Goal: Information Seeking & Learning: Learn about a topic

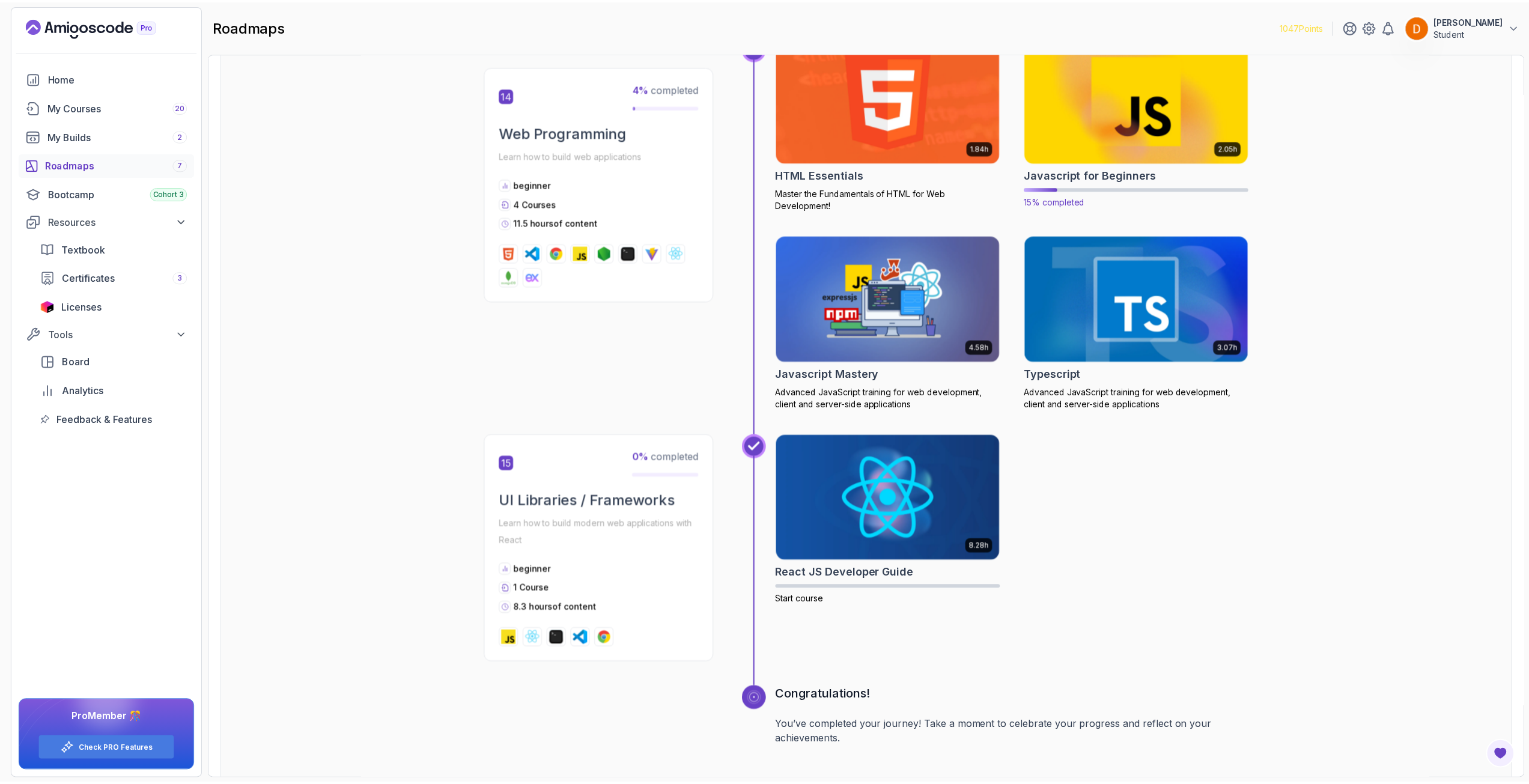
scroll to position [4146, 0]
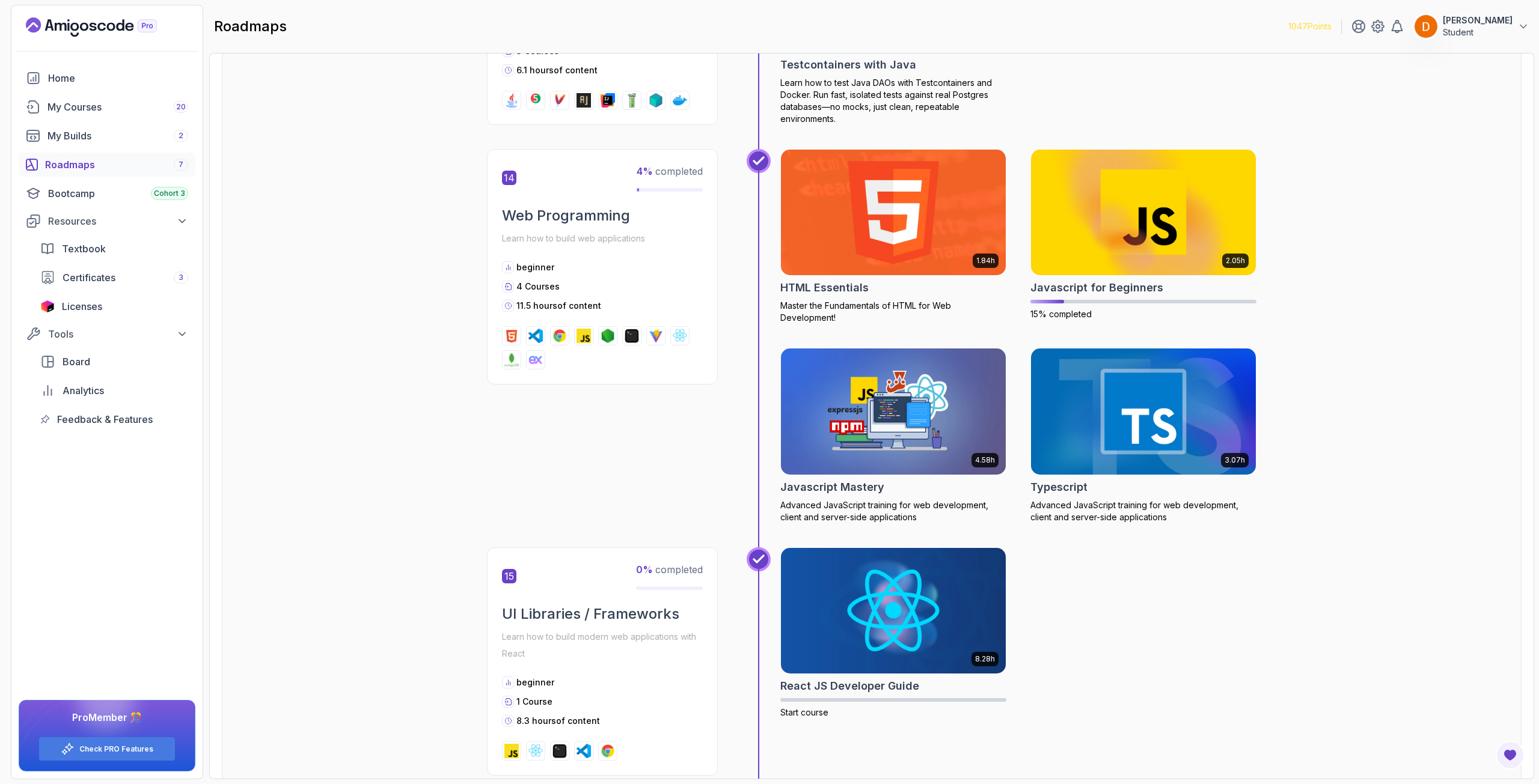
click at [887, 214] on img at bounding box center [894, 212] width 236 height 132
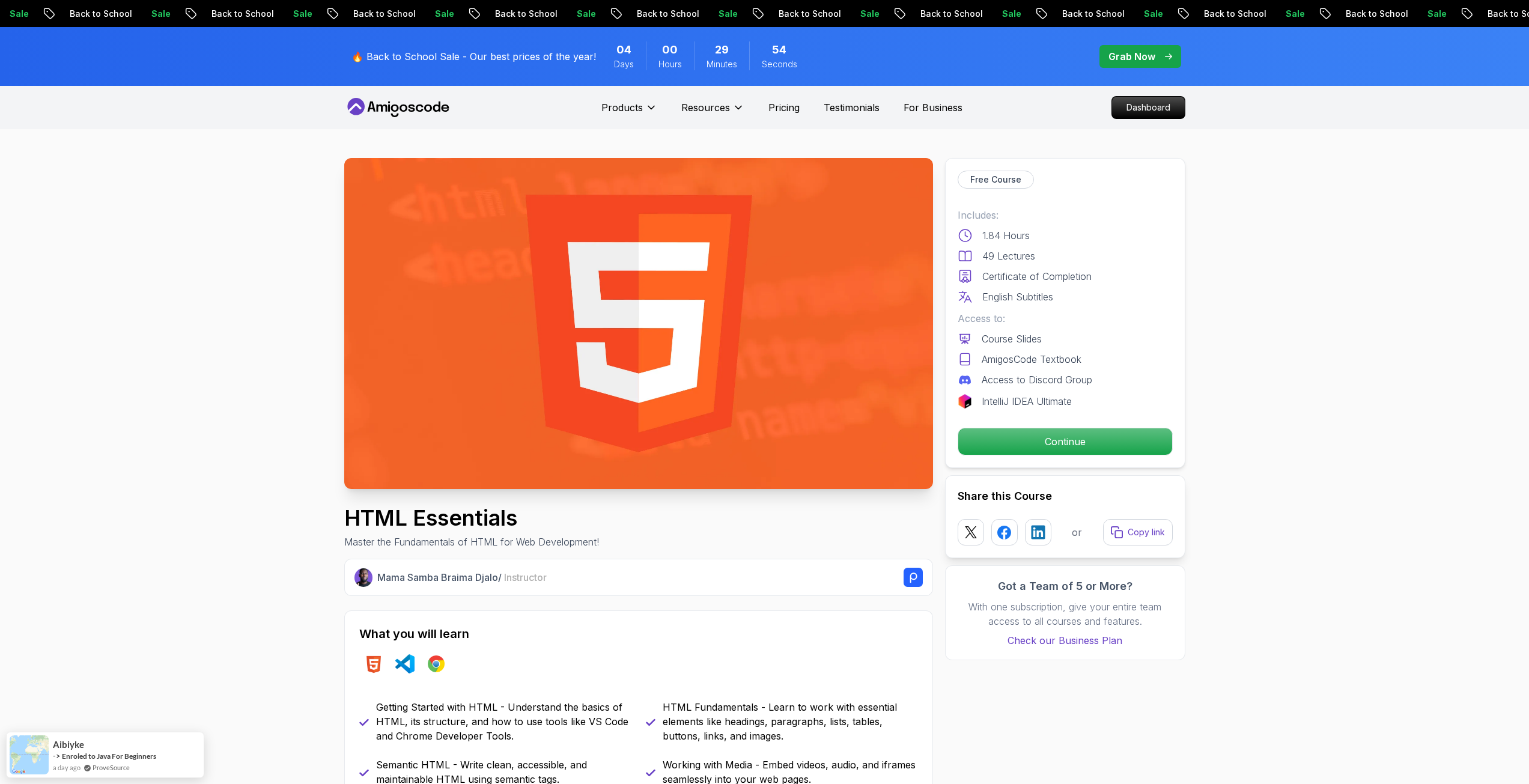
click at [1150, 54] on p "Grab Now" at bounding box center [1132, 56] width 47 height 14
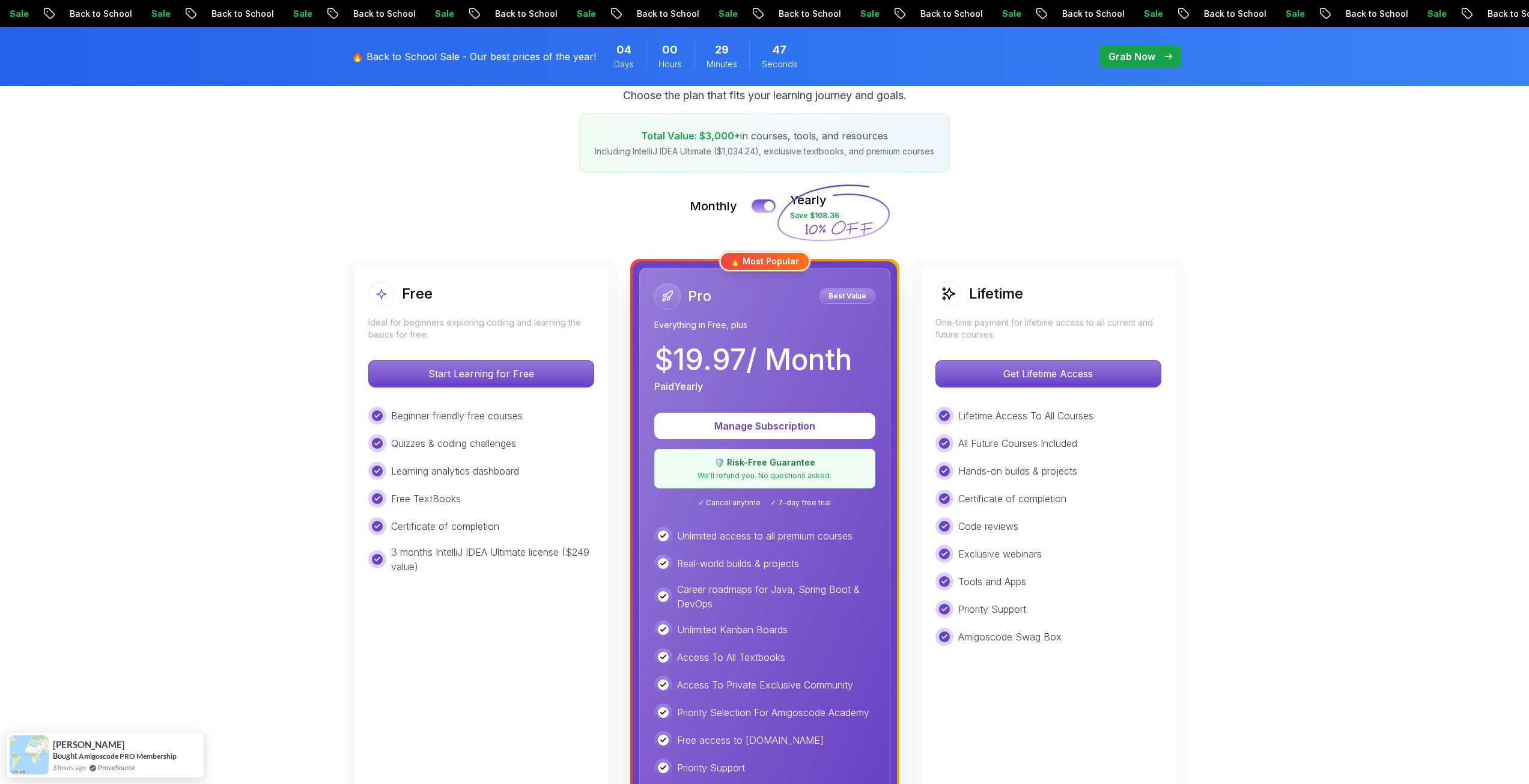
scroll to position [240, 0]
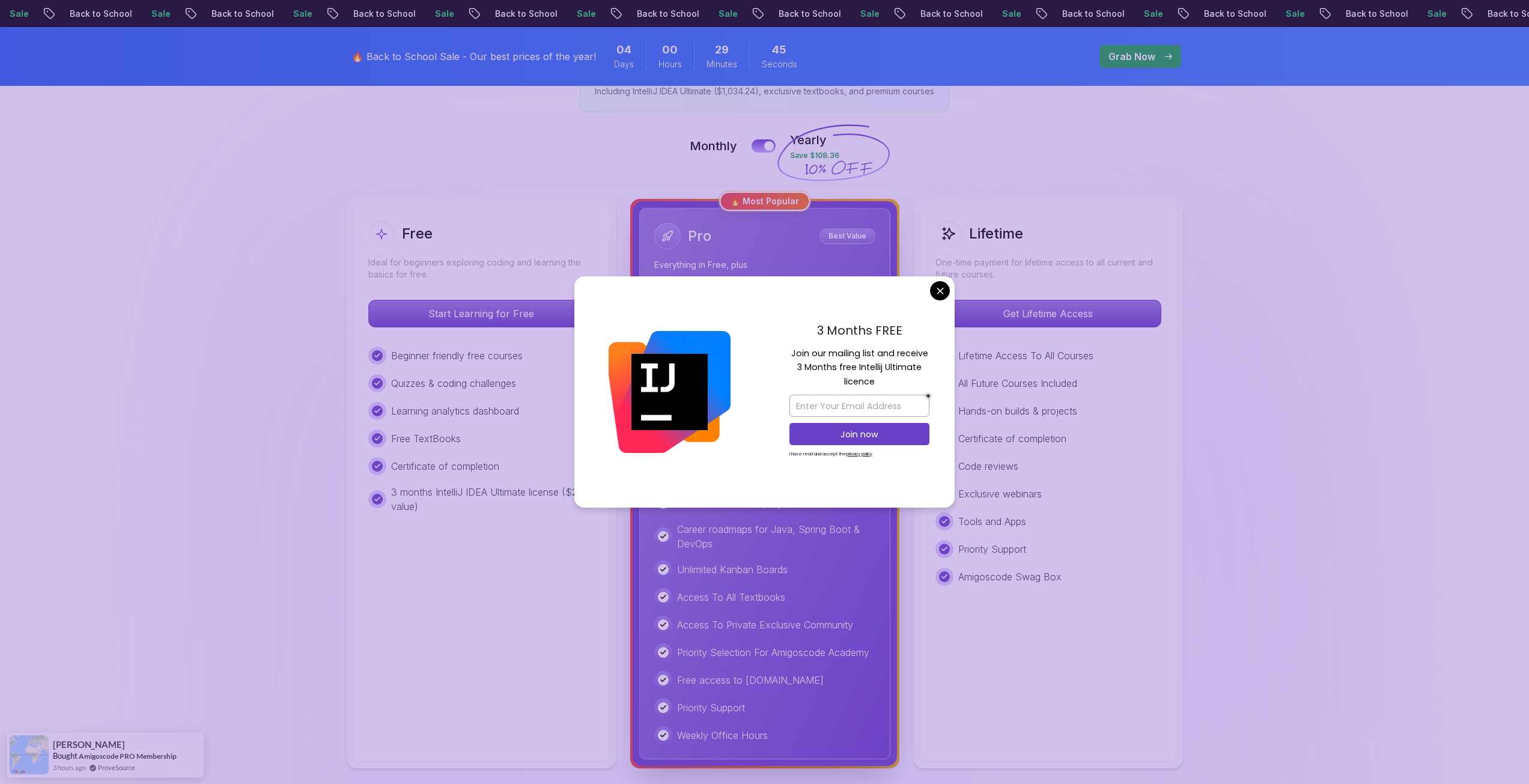
click at [928, 291] on div "3 Months FREE Join our mailing list and receive 3 Months free Intellij Ultimate…" at bounding box center [859, 392] width 190 height 232
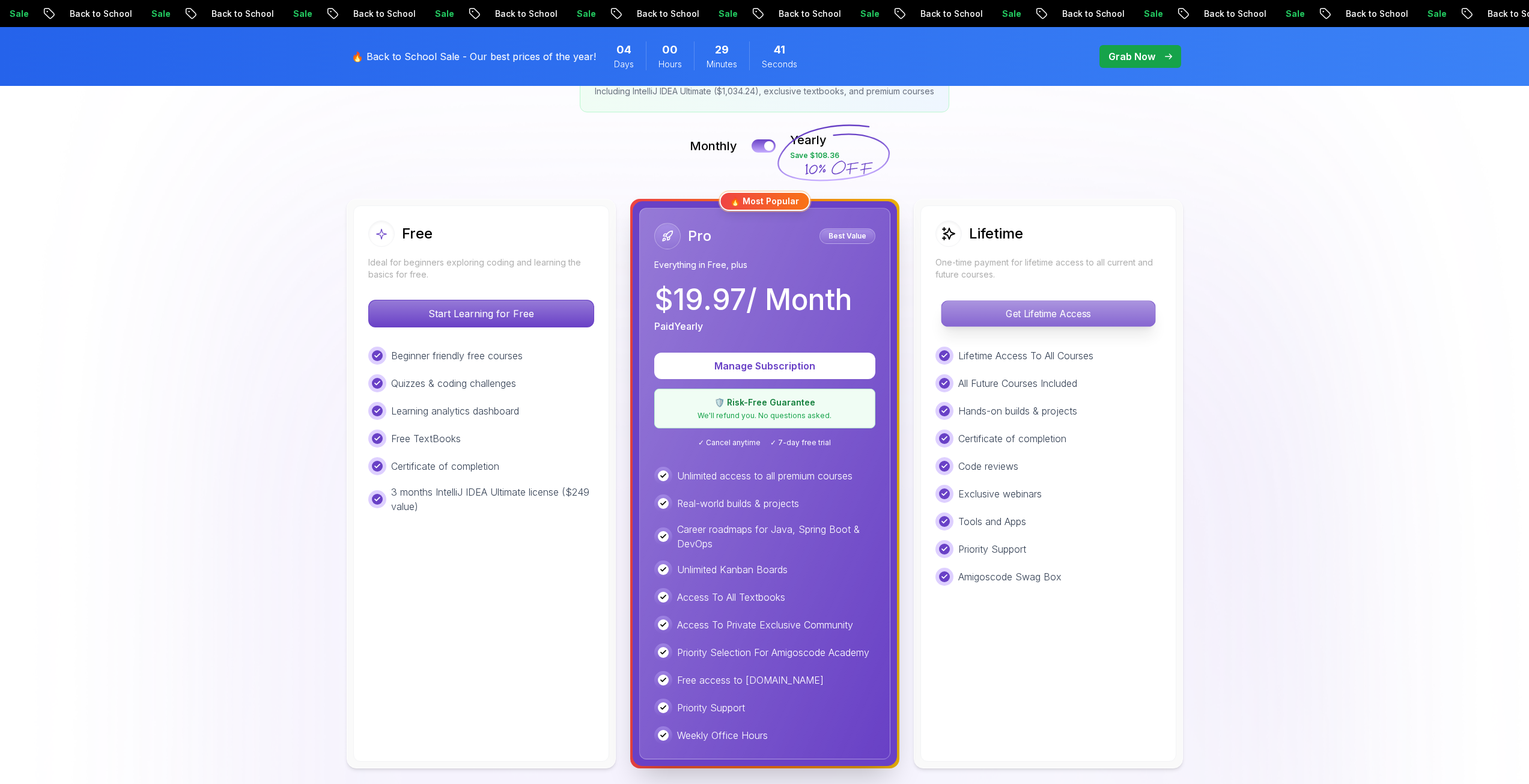
click at [962, 307] on p "Get Lifetime Access" at bounding box center [1048, 313] width 214 height 25
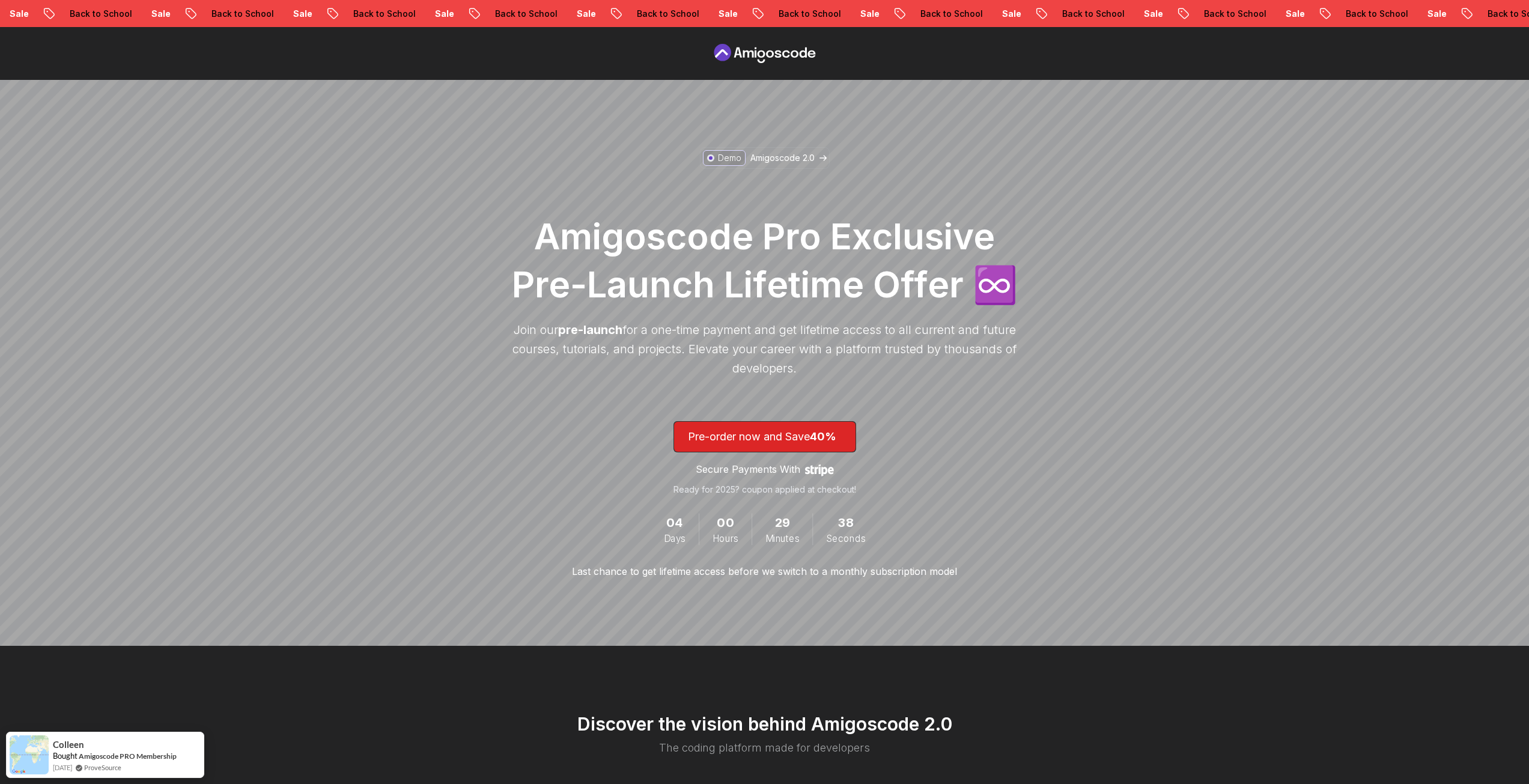
scroll to position [901, 0]
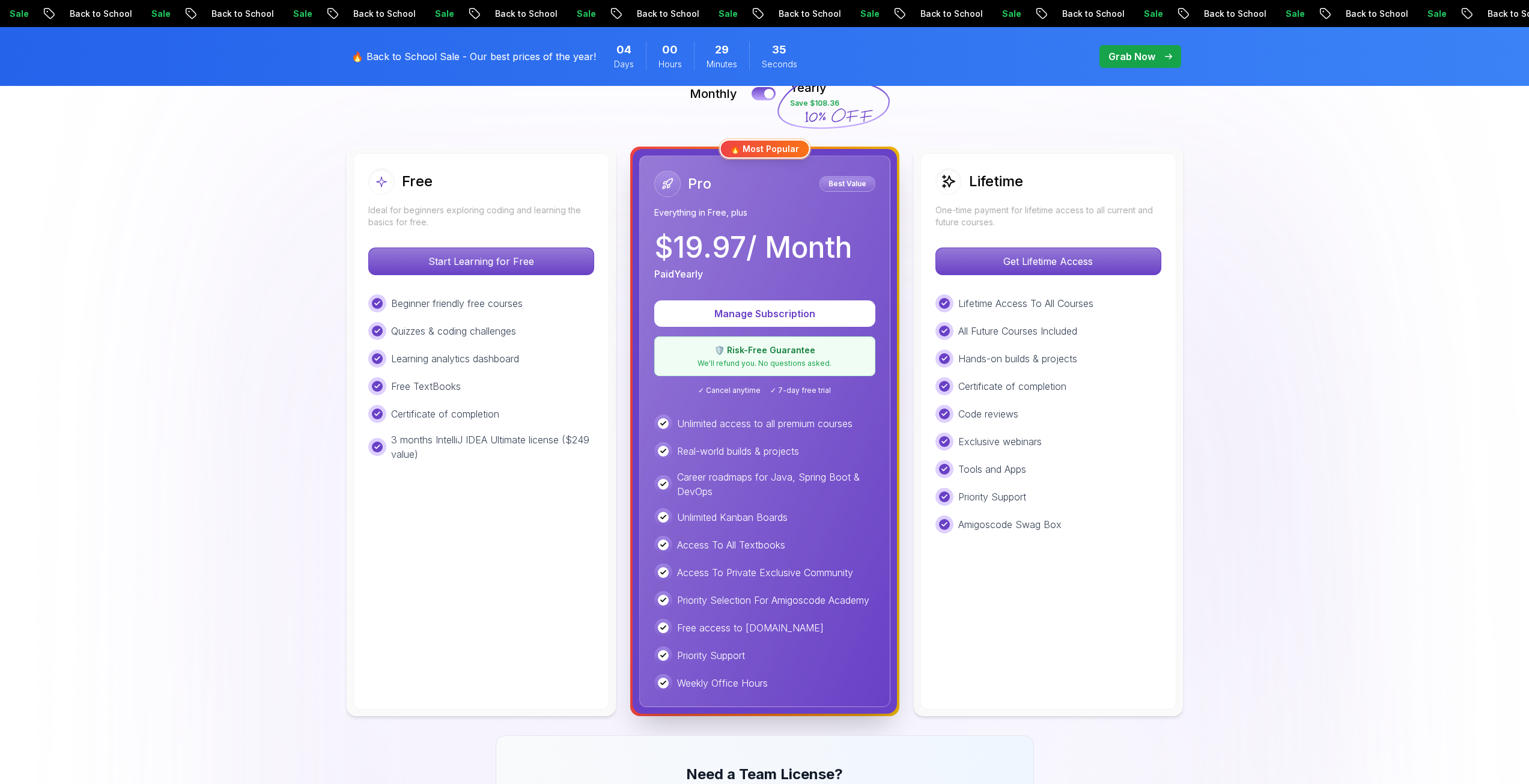
scroll to position [240, 0]
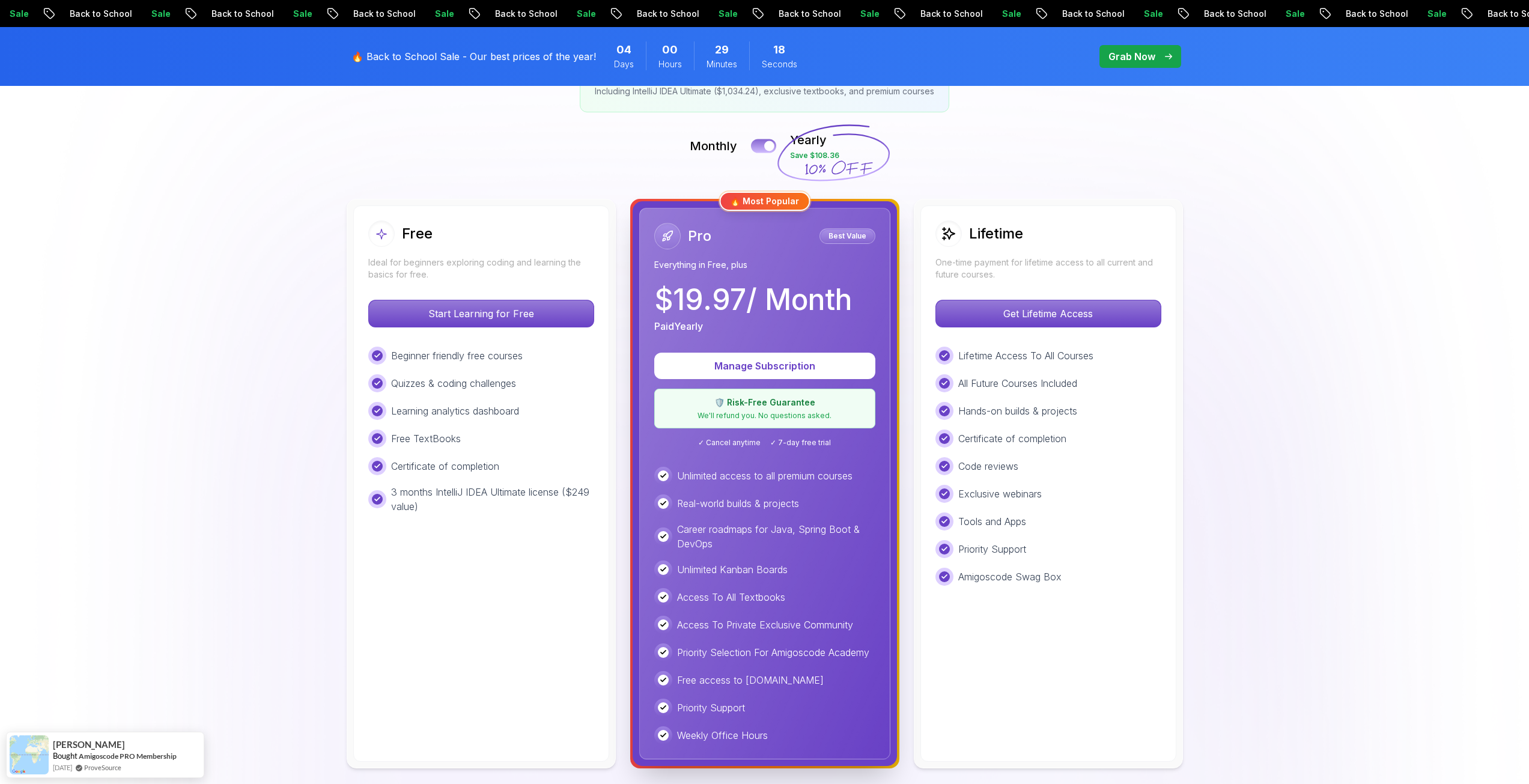
click at [761, 150] on button at bounding box center [763, 146] width 25 height 14
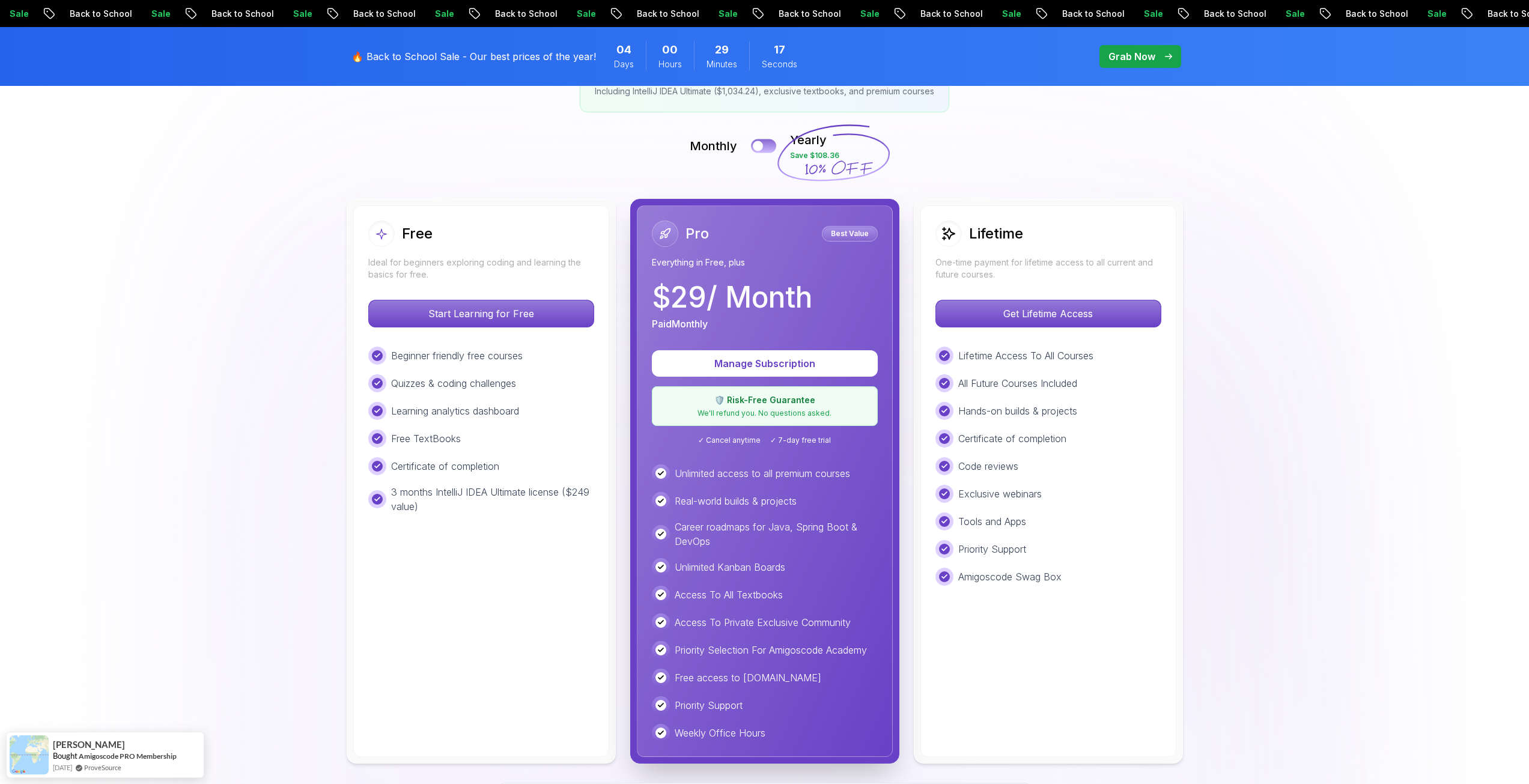
click at [761, 150] on div at bounding box center [758, 146] width 10 height 10
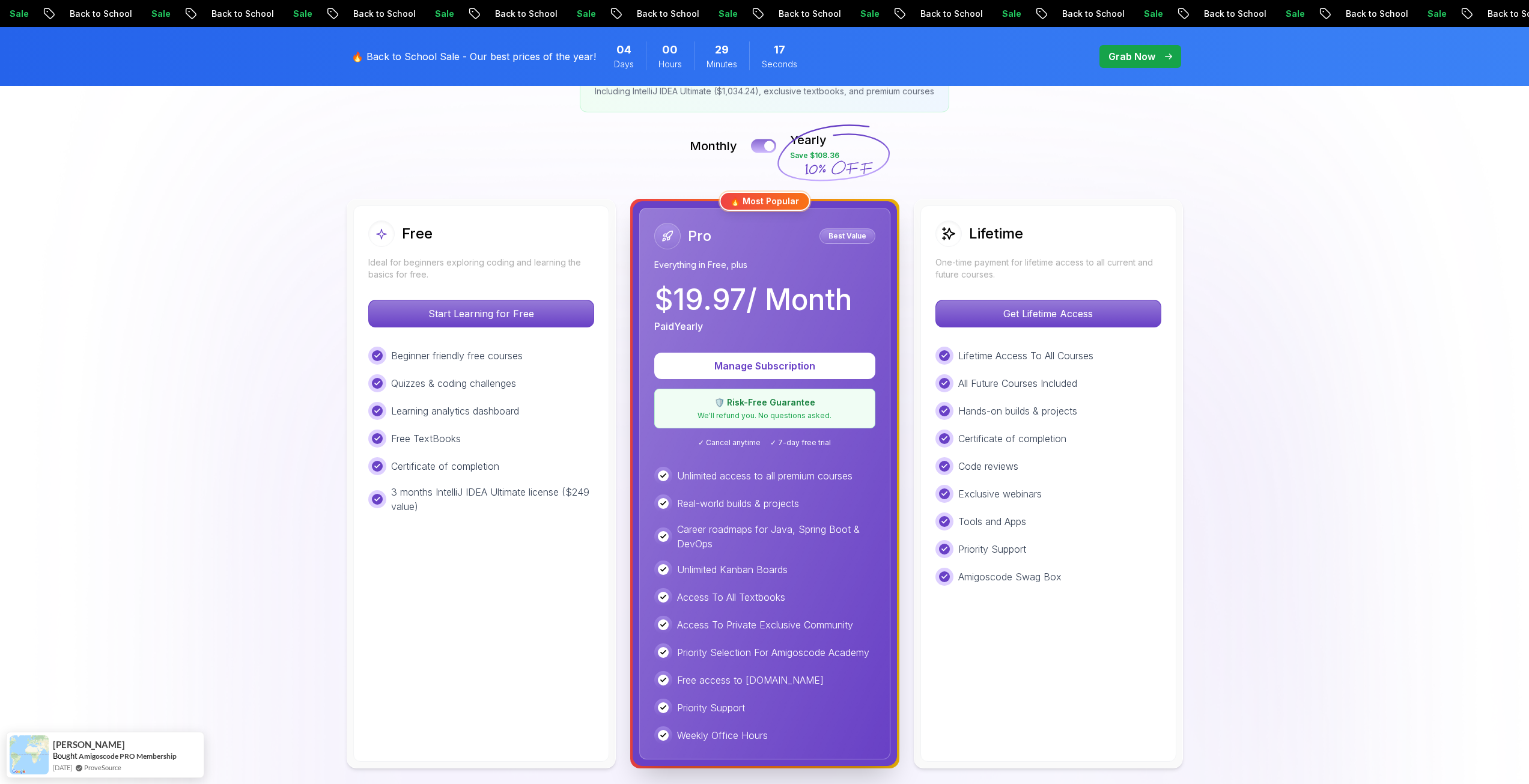
click at [761, 150] on button at bounding box center [763, 146] width 25 height 14
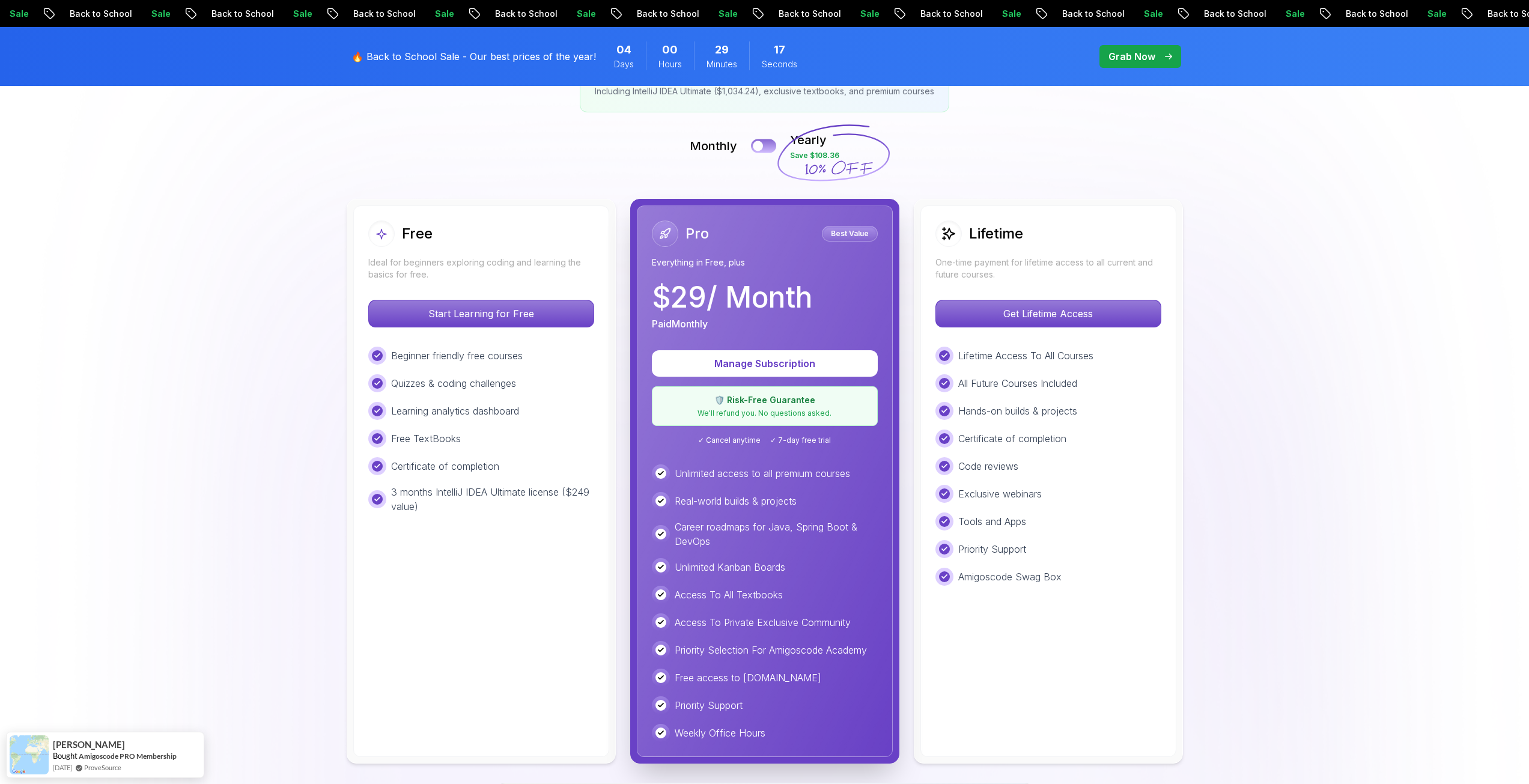
click at [761, 150] on div at bounding box center [758, 146] width 10 height 10
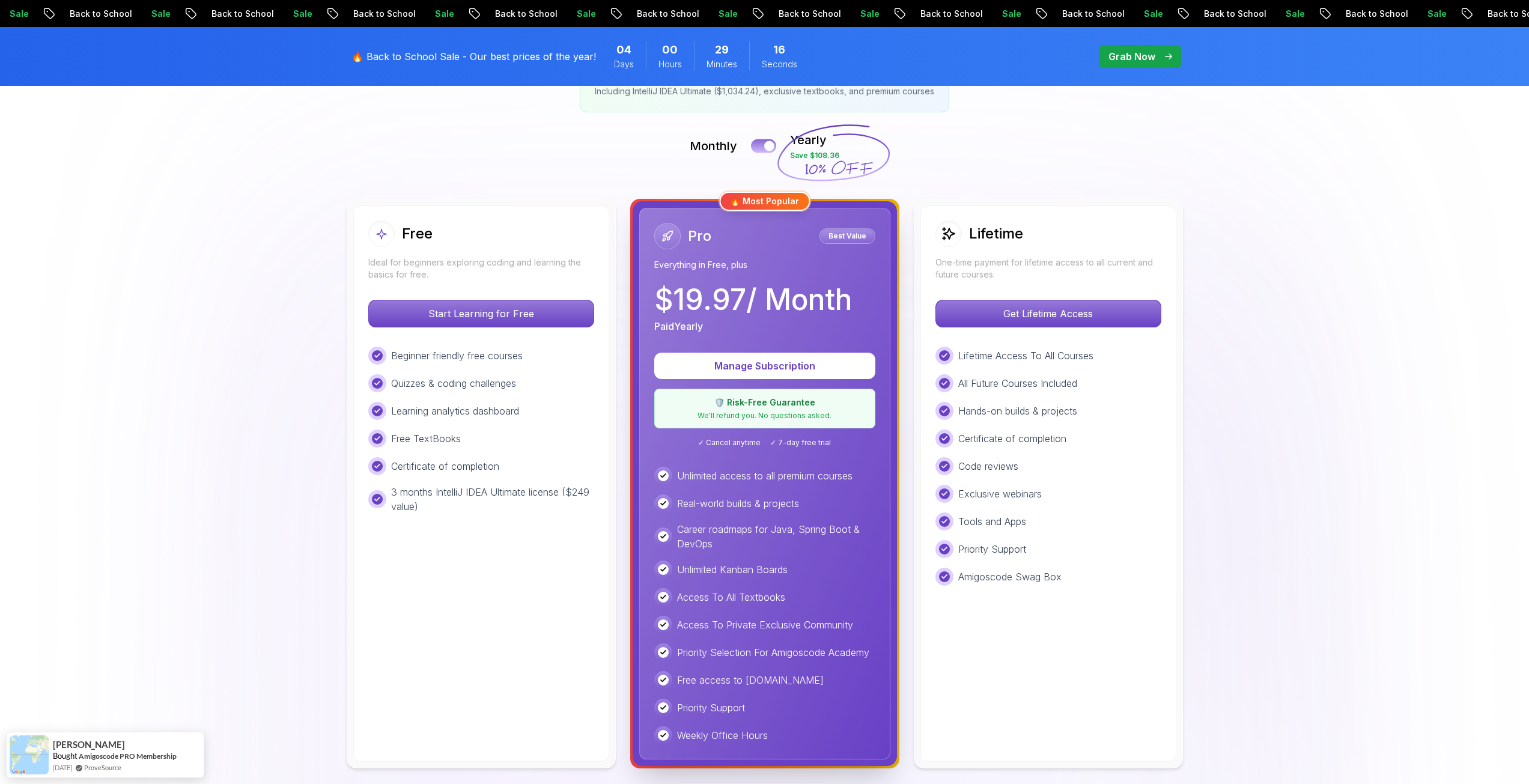
click at [761, 150] on button at bounding box center [763, 146] width 25 height 14
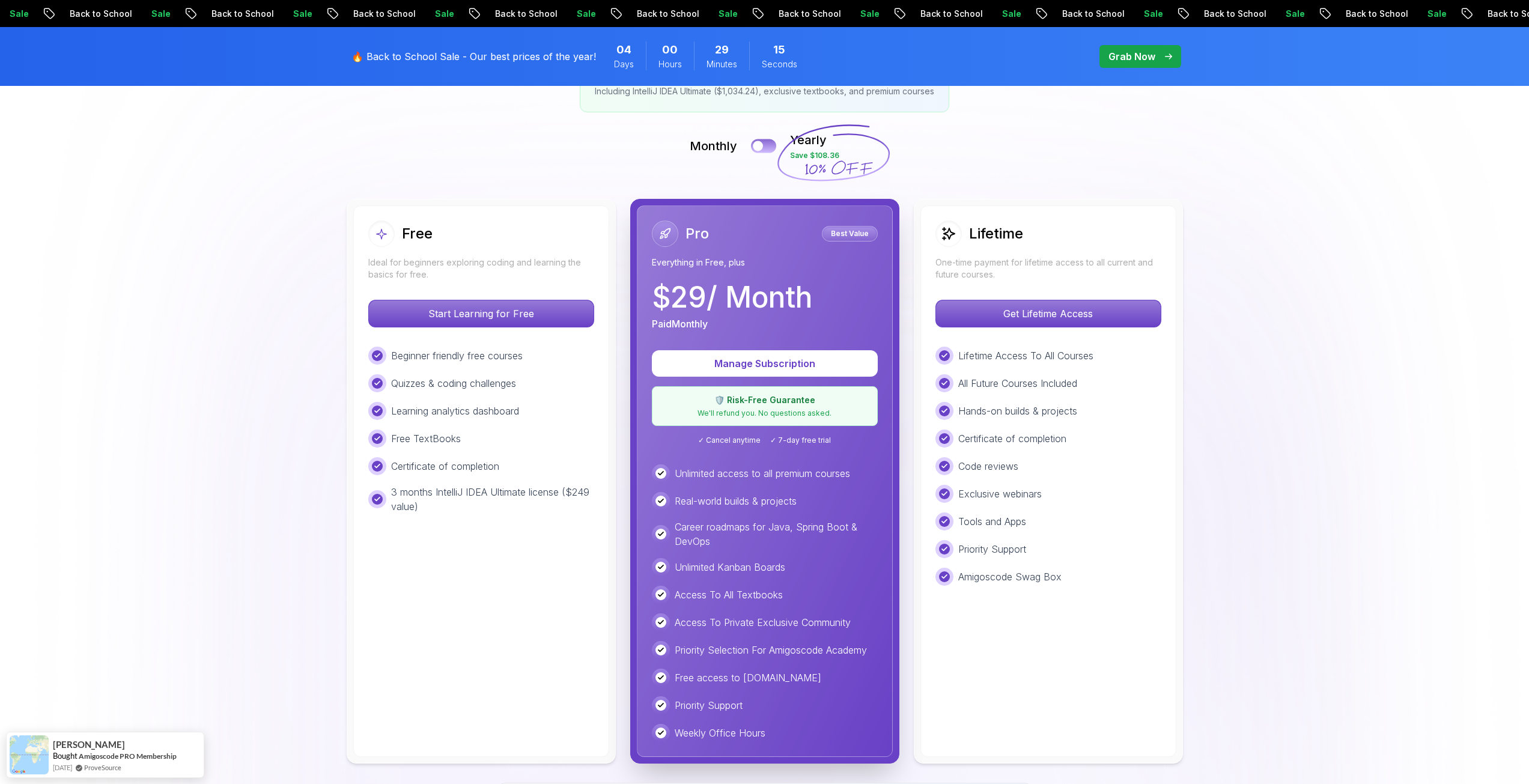
click at [761, 150] on div at bounding box center [758, 146] width 10 height 10
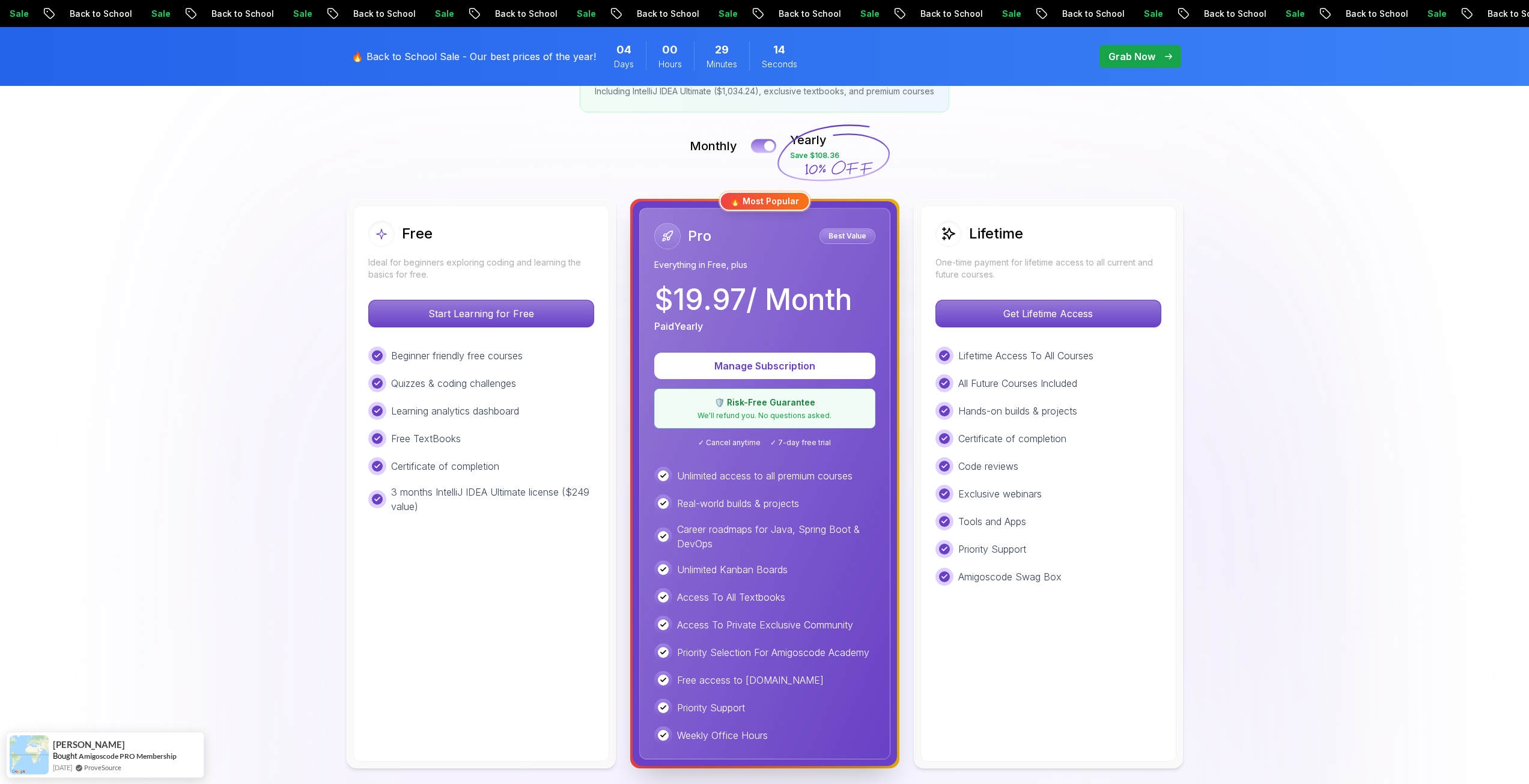
click at [761, 150] on button at bounding box center [763, 146] width 25 height 14
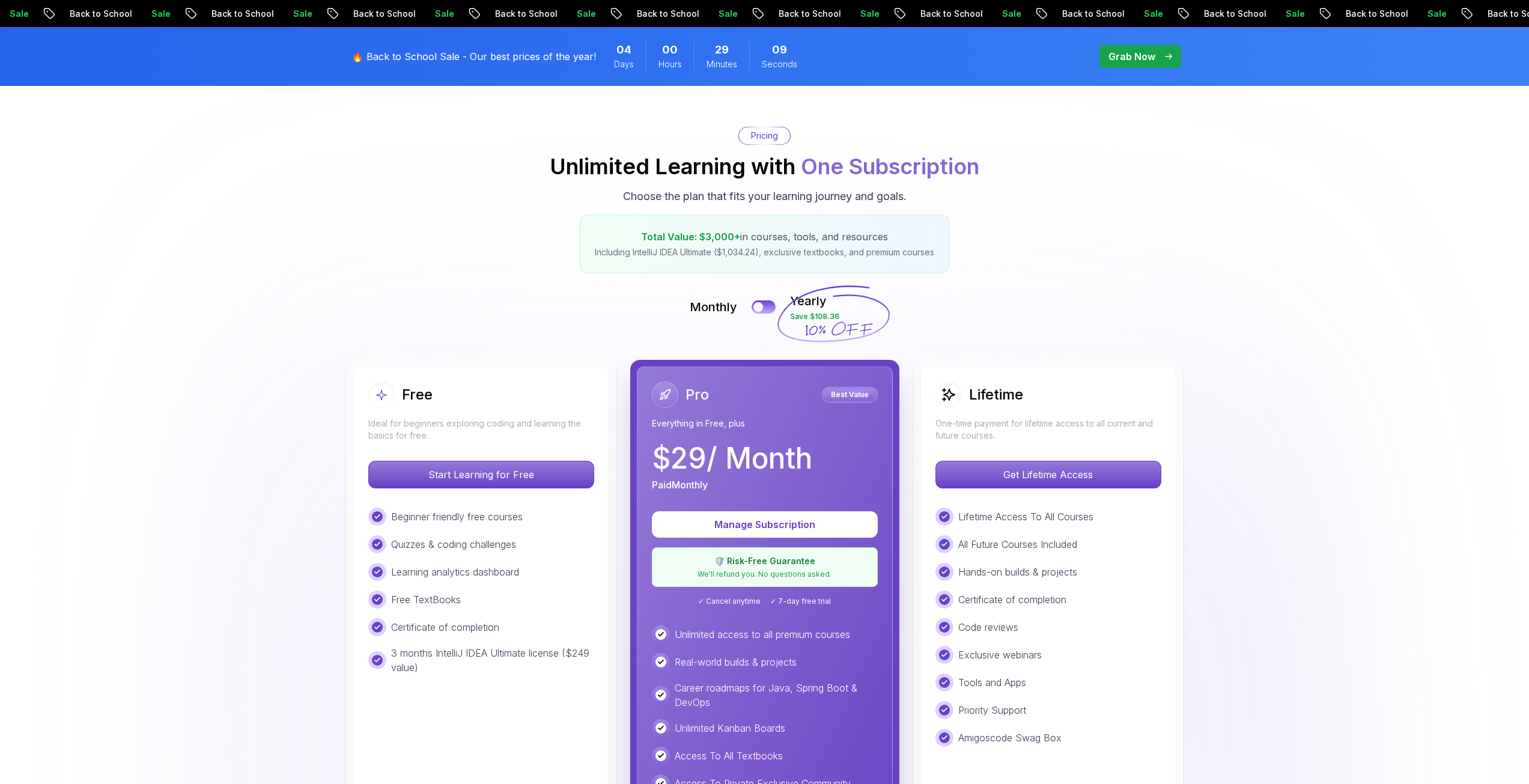
scroll to position [0, 0]
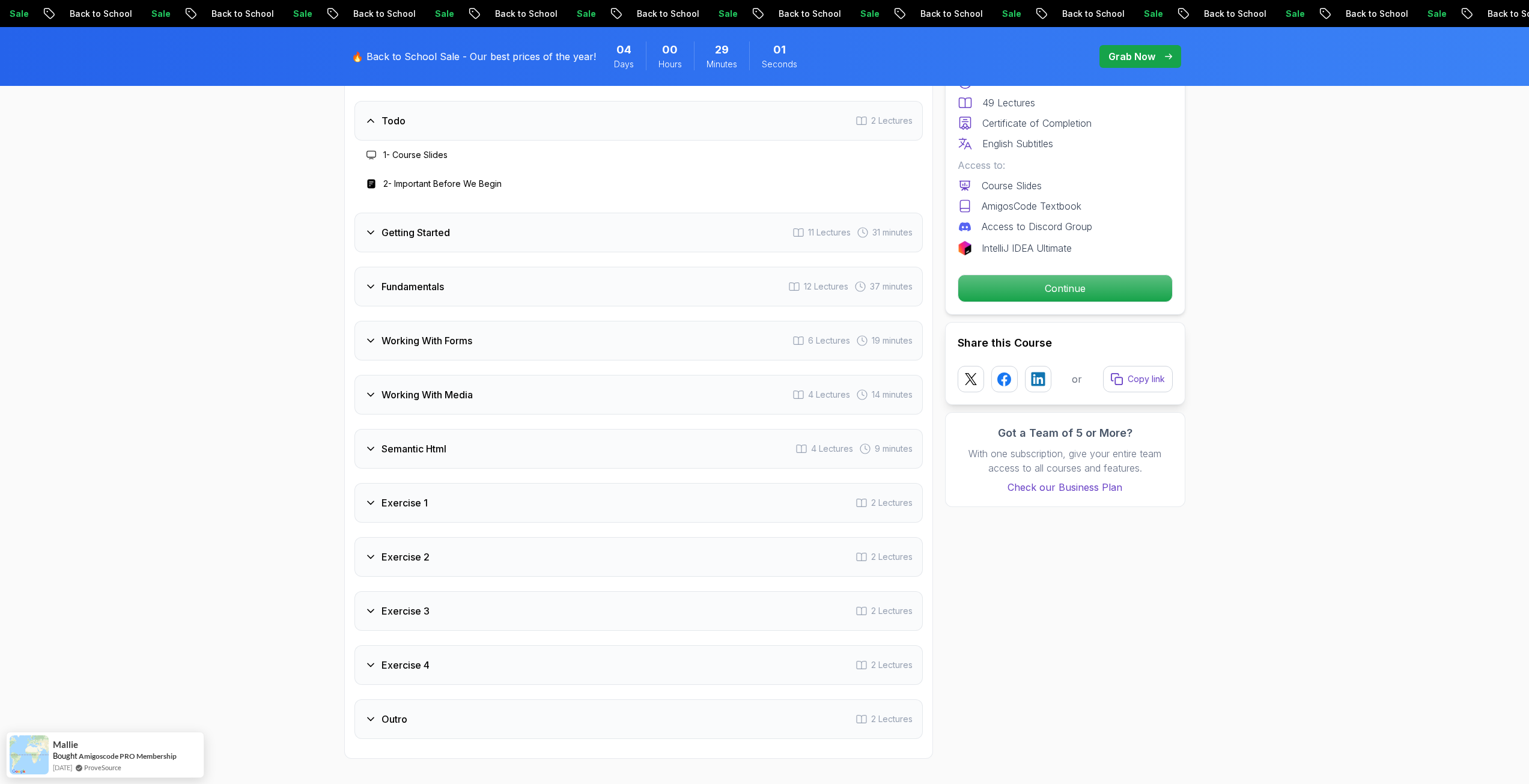
scroll to position [1682, 0]
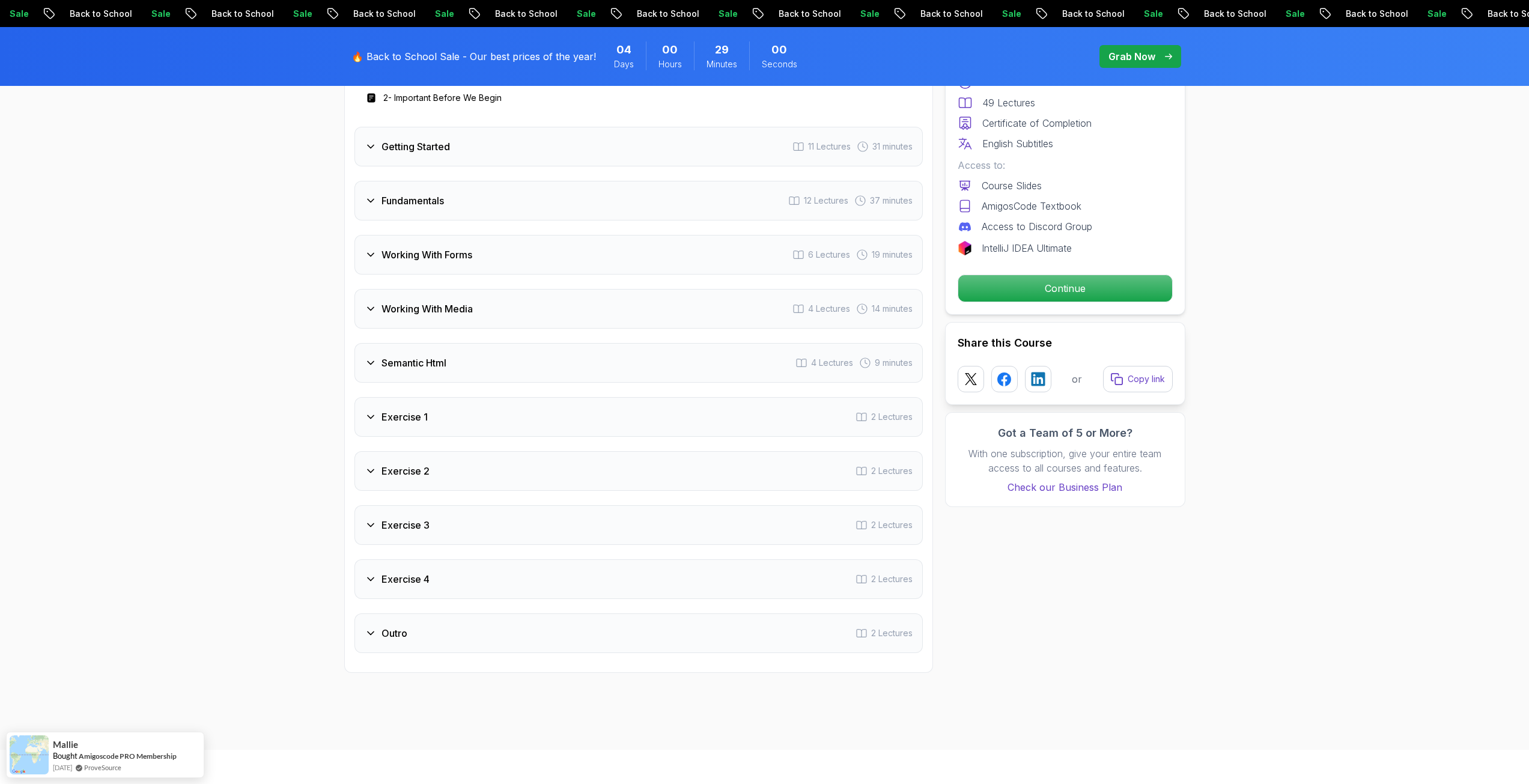
click at [403, 320] on div "Working With Media 4 Lectures 14 minutes" at bounding box center [639, 308] width 568 height 40
click at [400, 210] on div "Working With Forms 6 Lectures 19 minutes" at bounding box center [639, 197] width 568 height 40
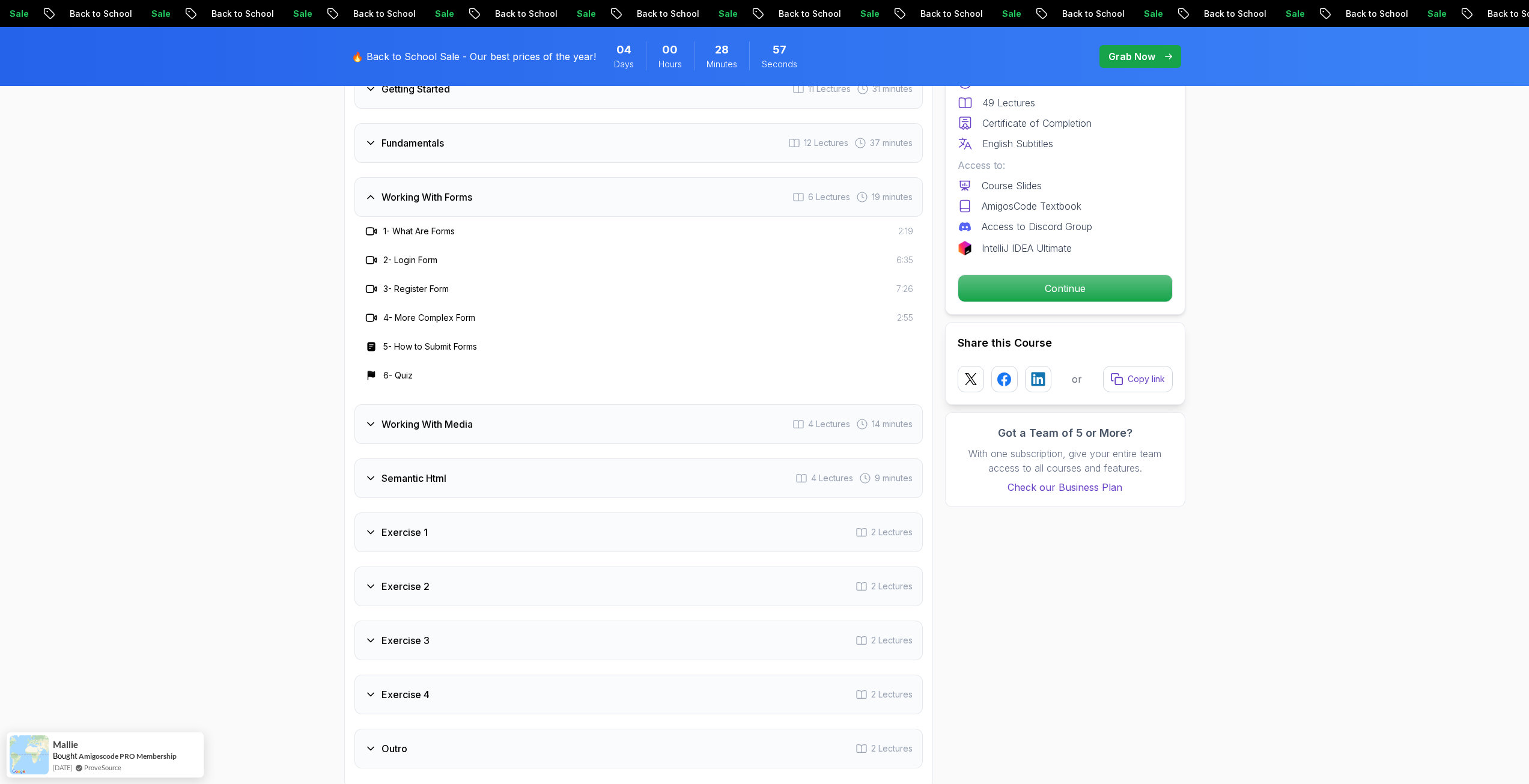
click at [416, 144] on h3 "Fundamentals" at bounding box center [413, 143] width 62 height 14
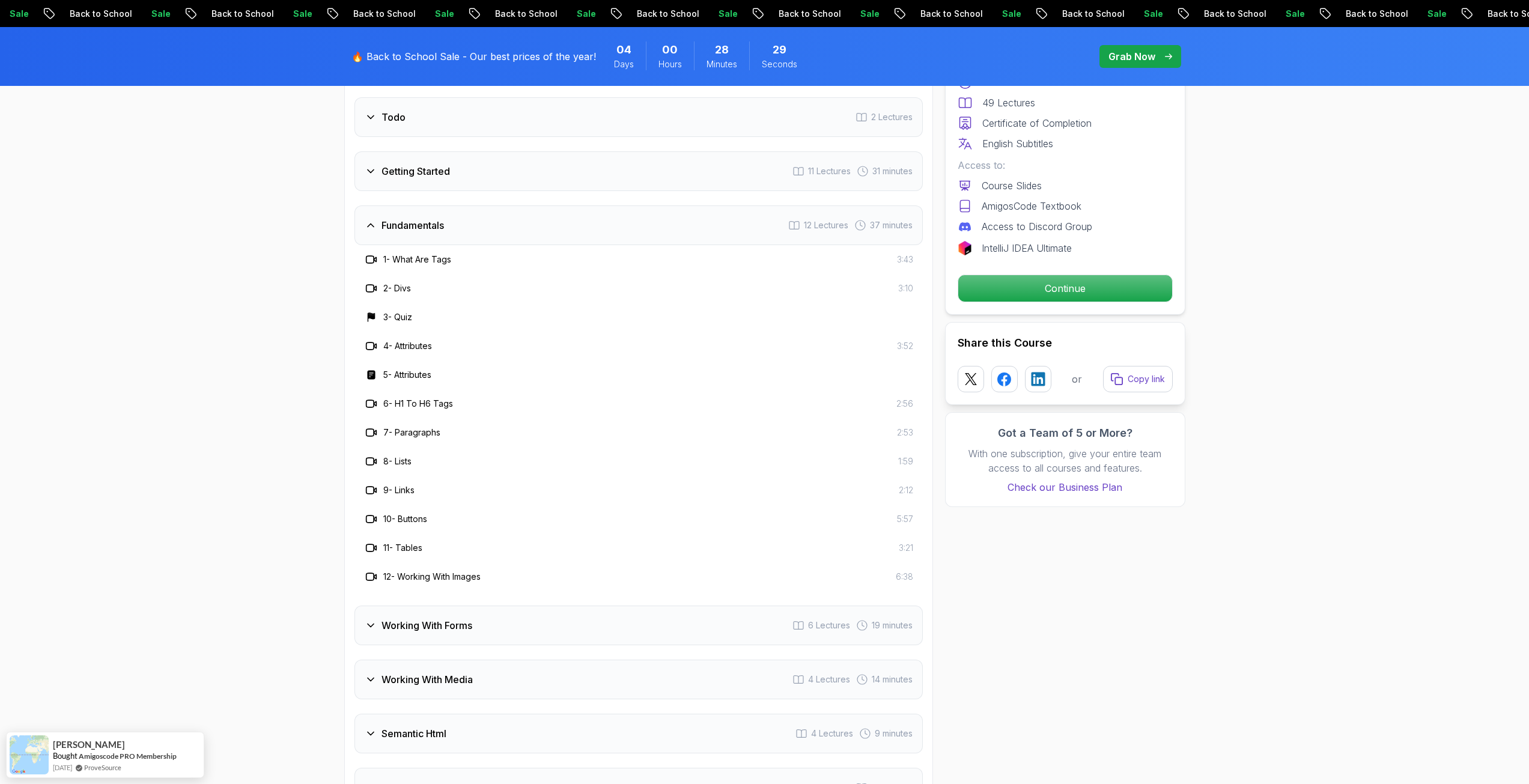
scroll to position [1742, 0]
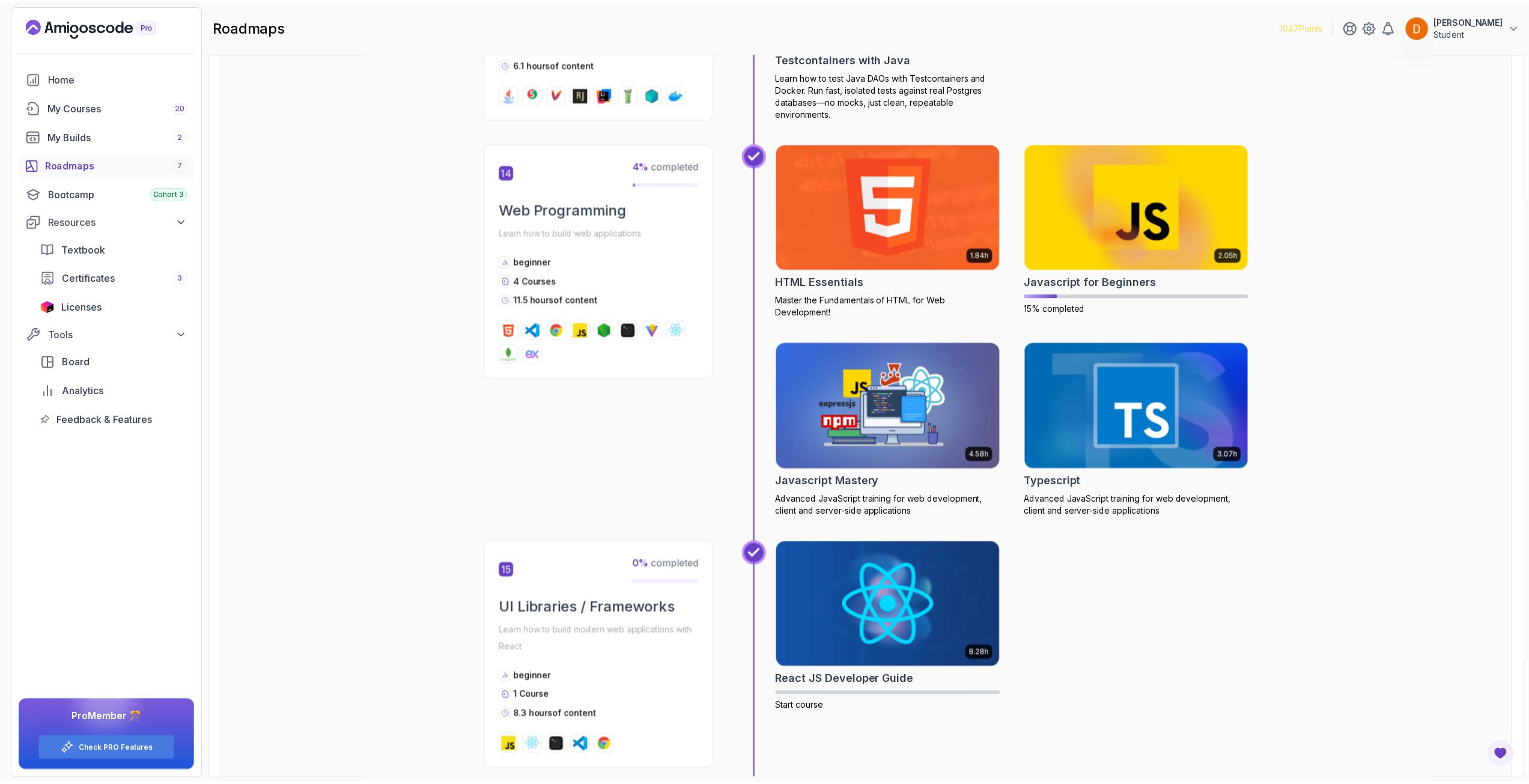
scroll to position [4146, 0]
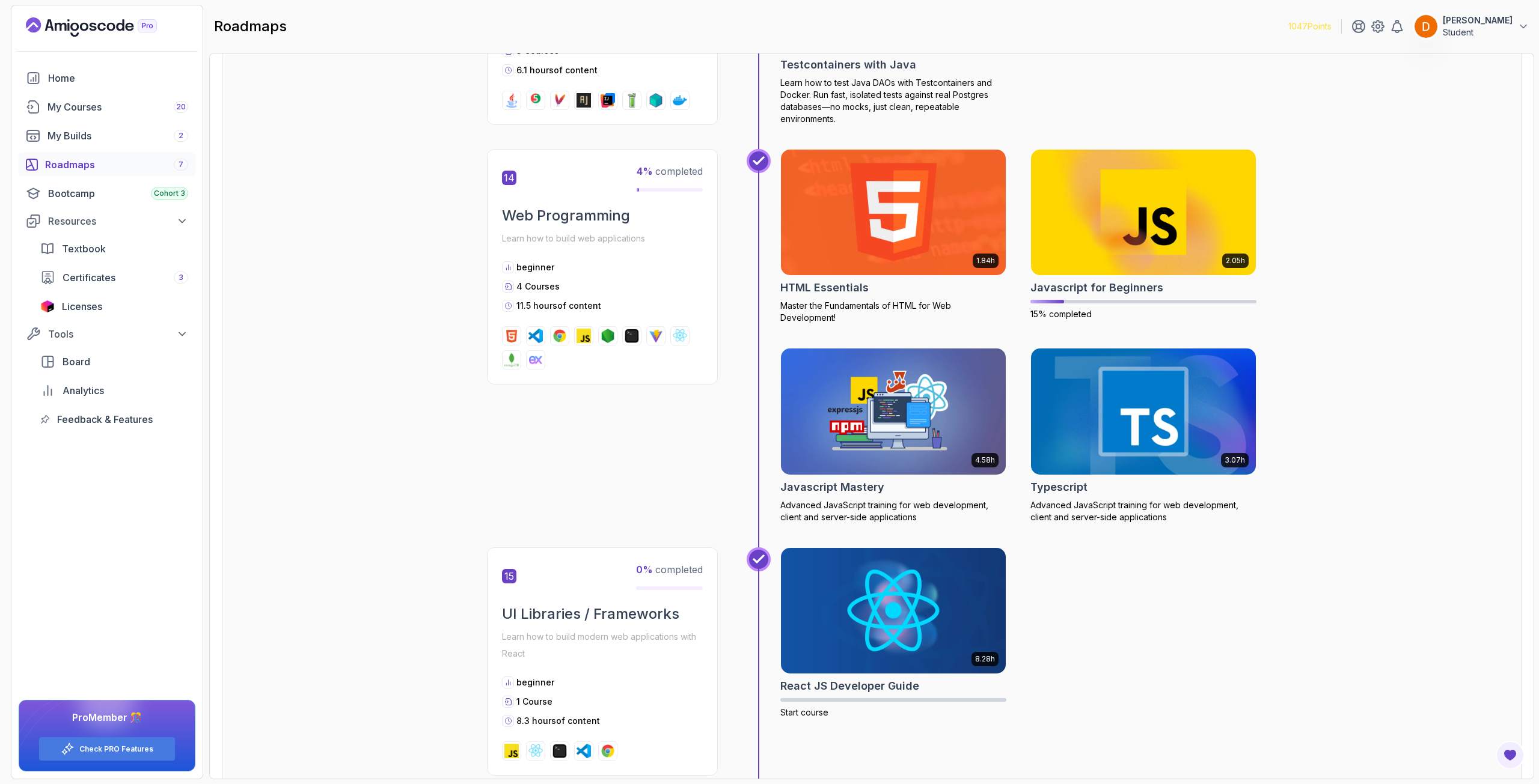
click at [1107, 427] on img at bounding box center [1144, 411] width 236 height 132
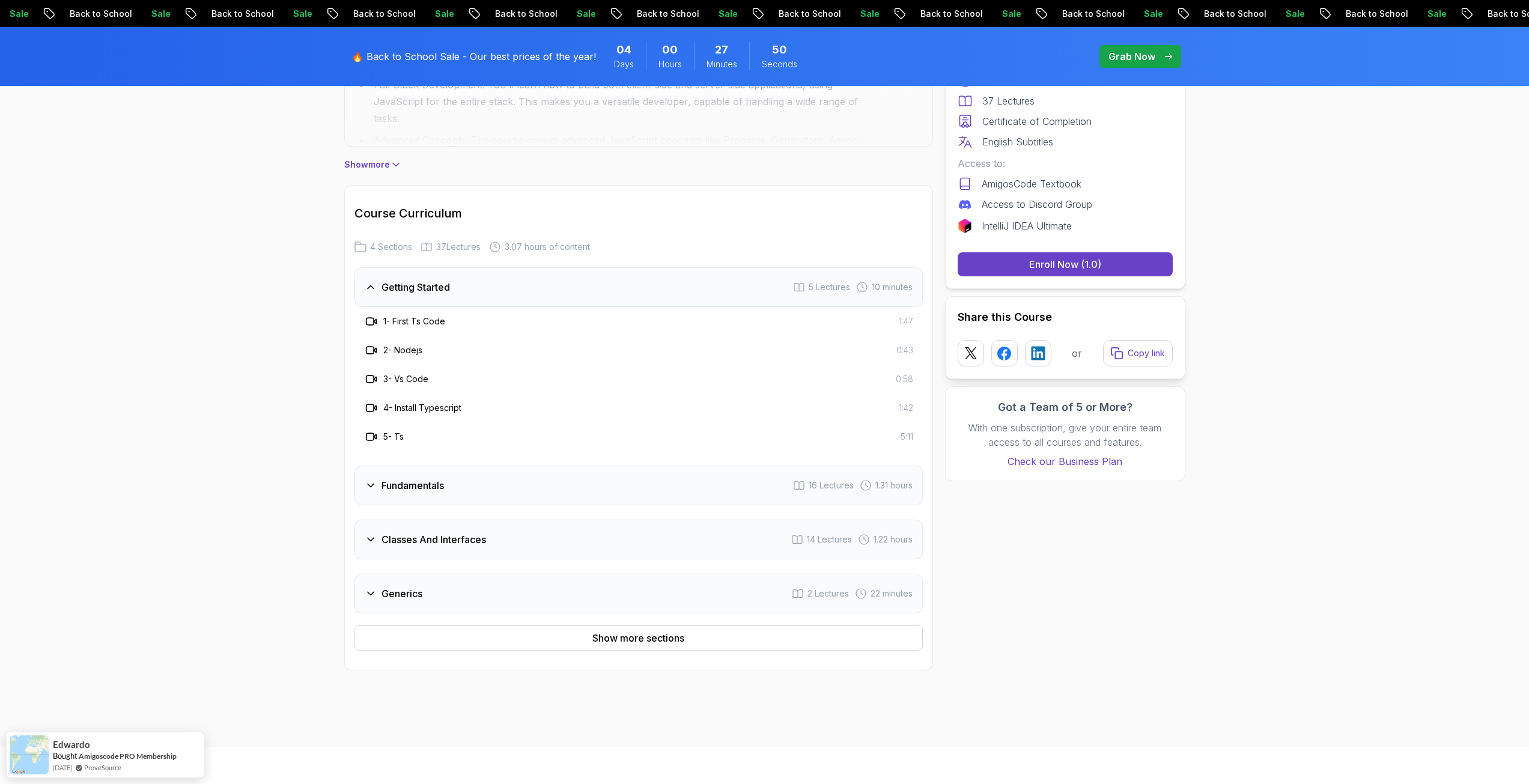
scroll to position [961, 0]
click at [418, 492] on div "Fundamentals 16 Lectures 1.31 hours" at bounding box center [639, 479] width 568 height 40
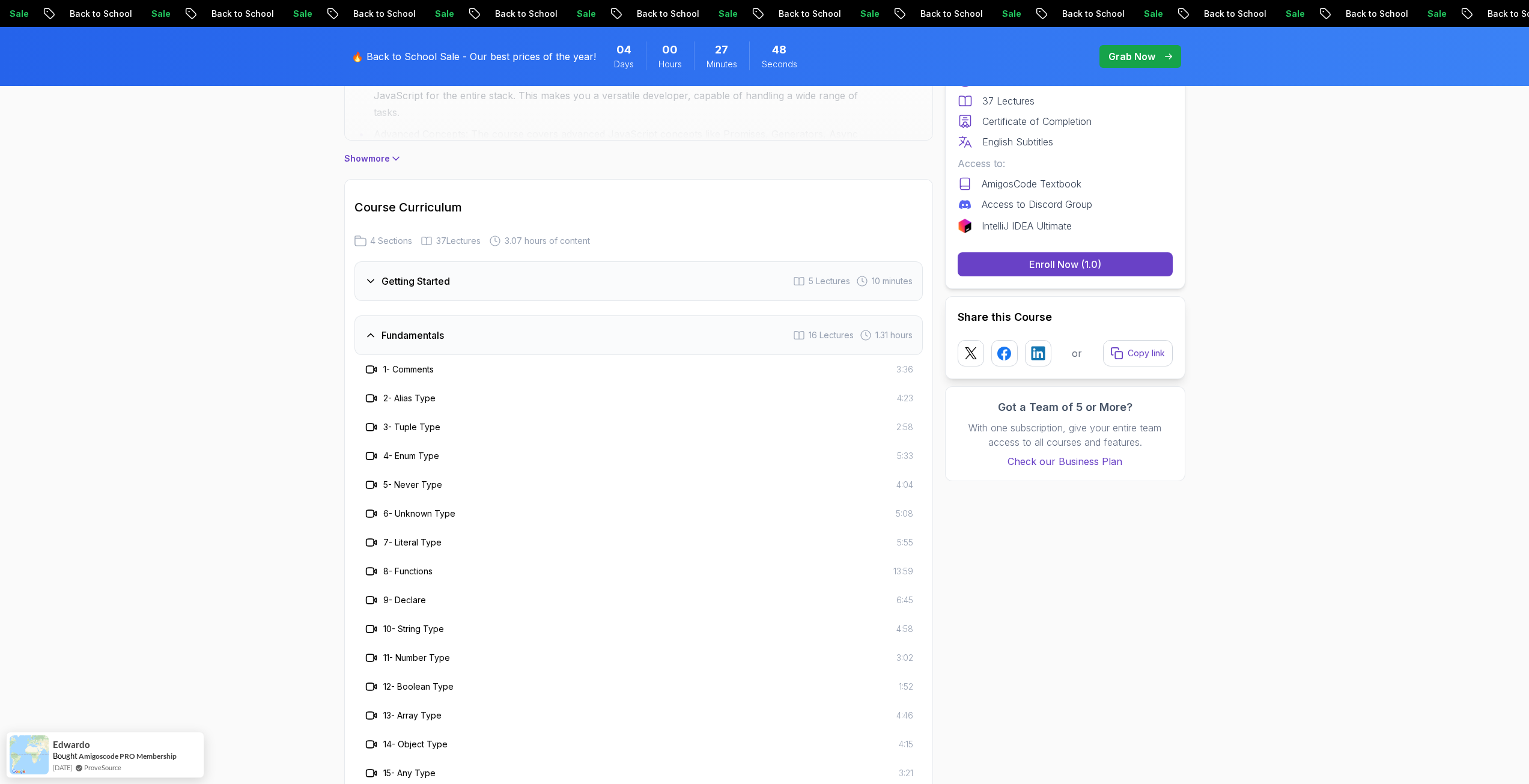
click at [433, 337] on h3 "Fundamentals" at bounding box center [413, 335] width 62 height 14
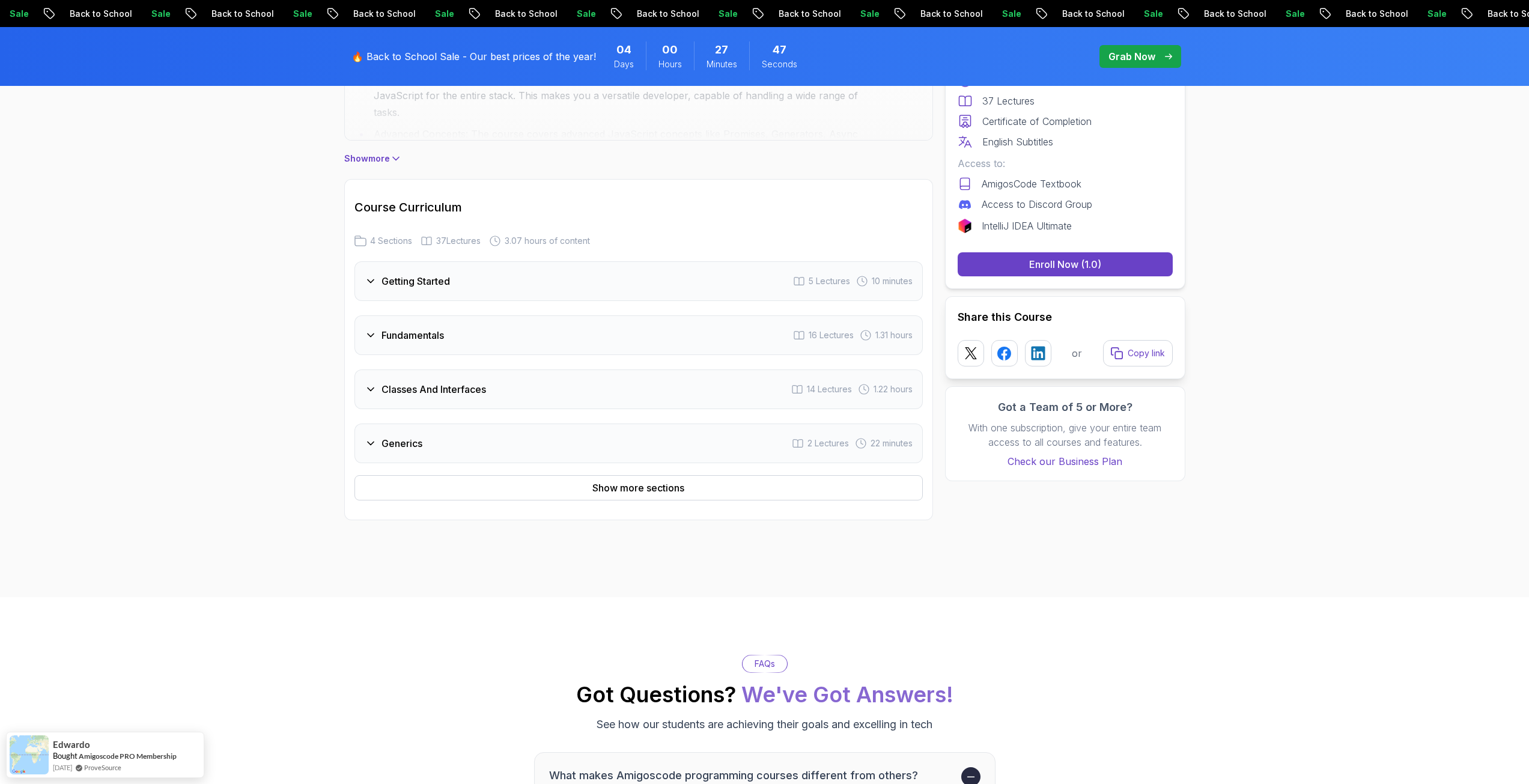
click at [436, 387] on h3 "Classes And Interfaces" at bounding box center [434, 389] width 104 height 14
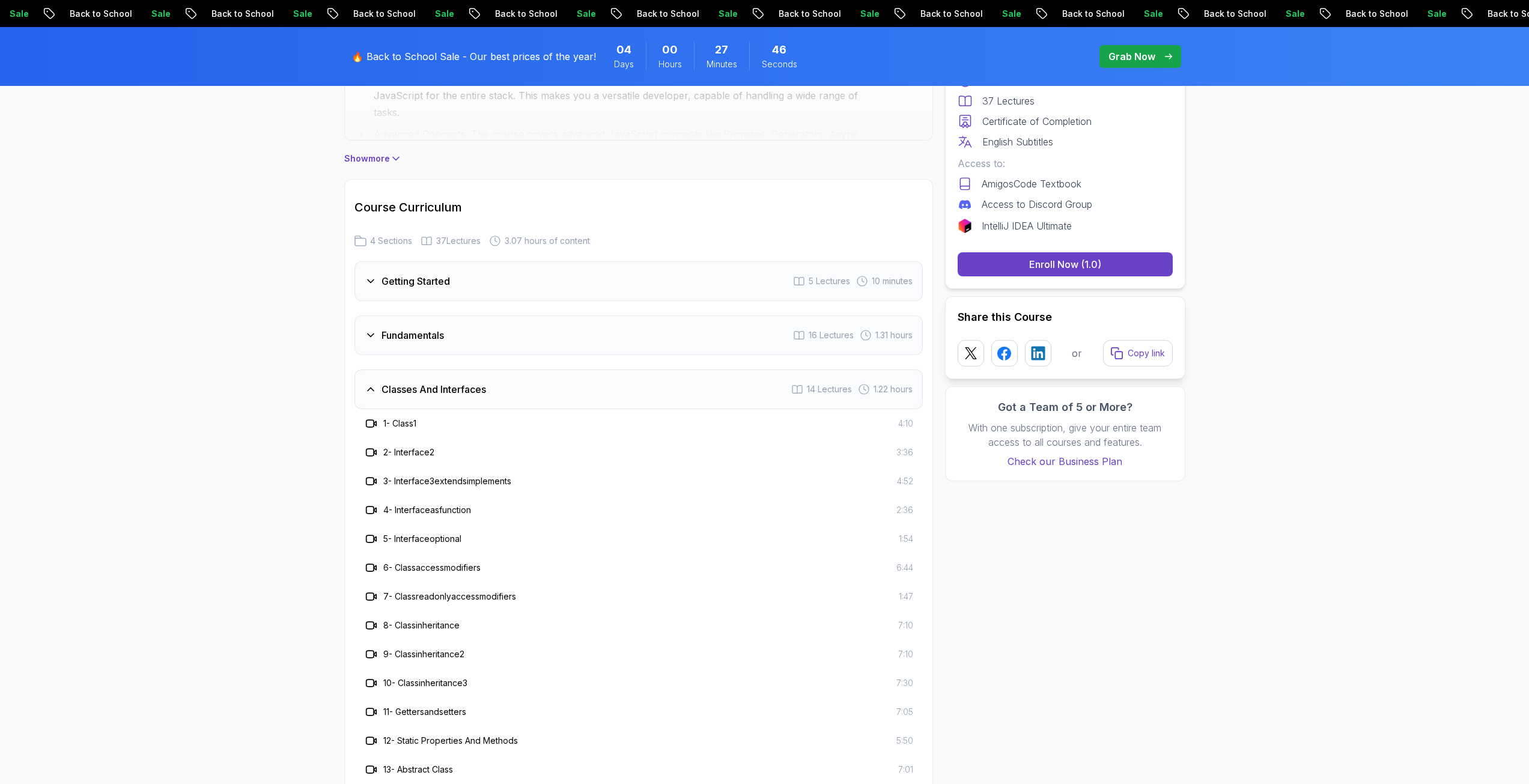
click at [436, 387] on h3 "Classes And Interfaces" at bounding box center [434, 389] width 104 height 14
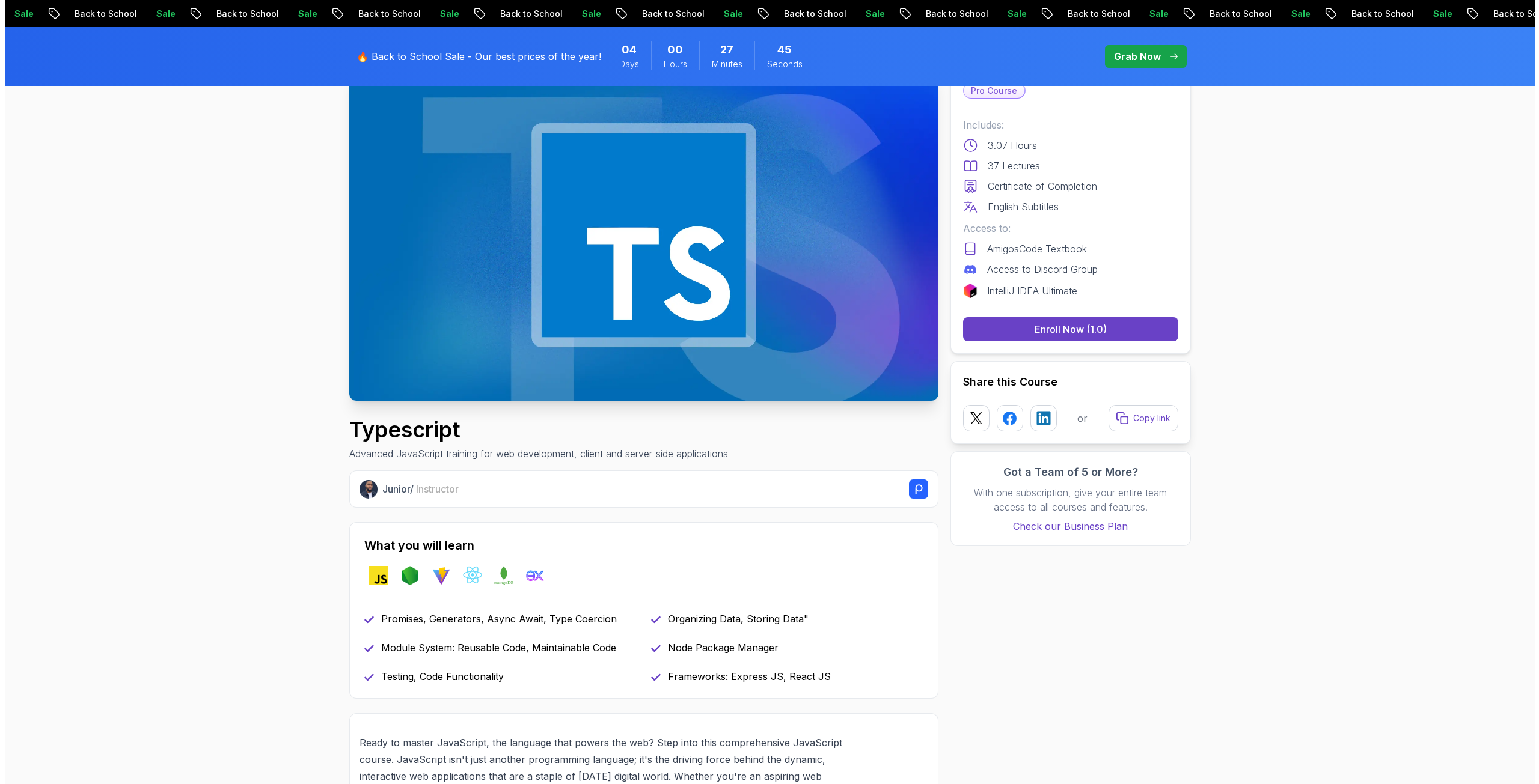
scroll to position [0, 0]
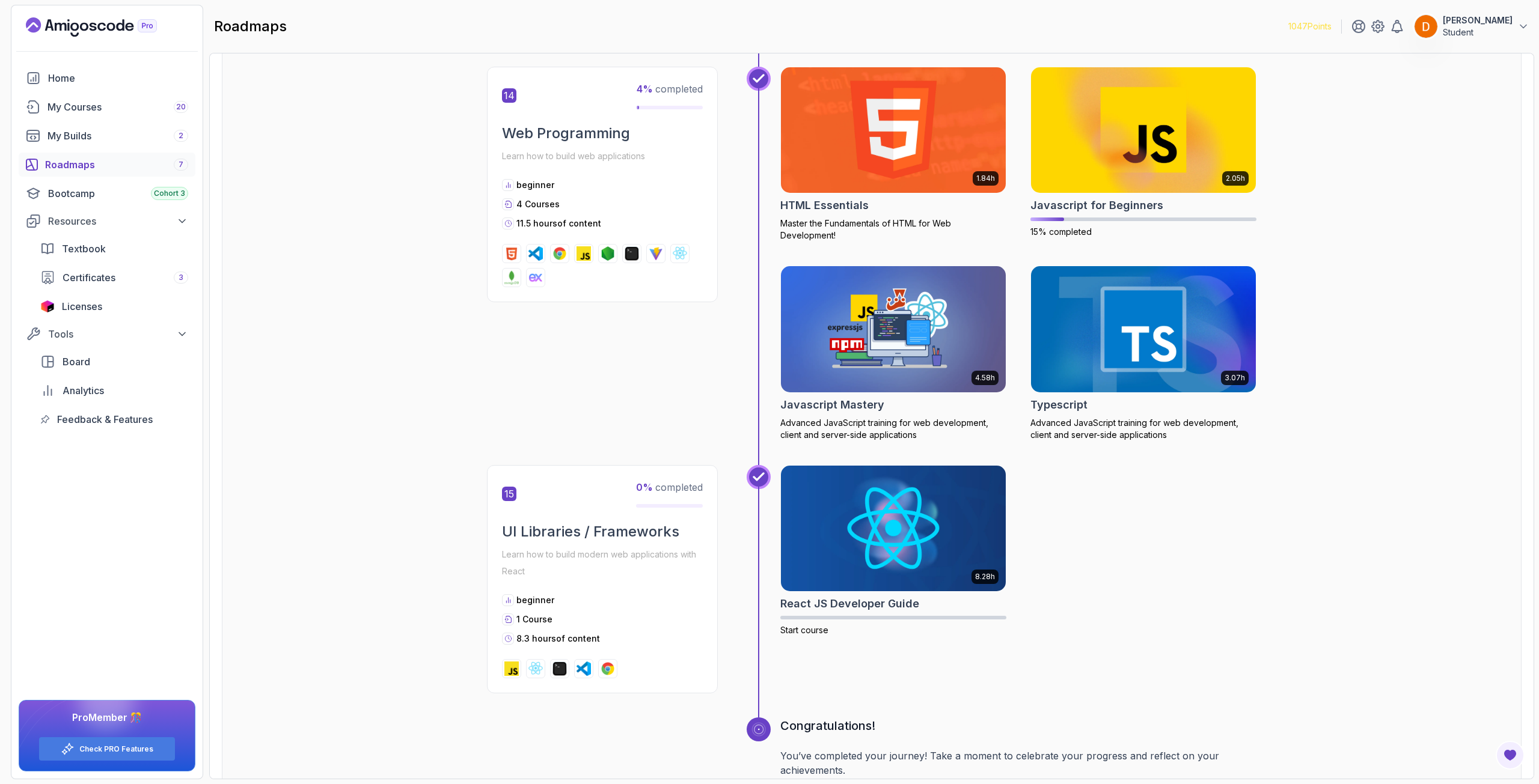
scroll to position [4186, 0]
